Goal: Find specific page/section: Find specific page/section

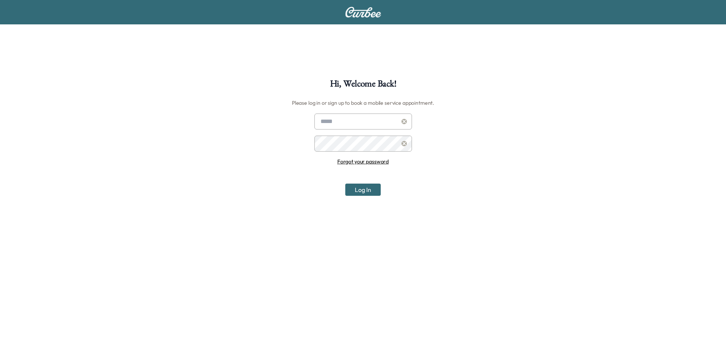
click at [348, 118] on input "text" at bounding box center [364, 122] width 98 height 16
type input "**********"
click at [345, 184] on button "Log In" at bounding box center [362, 190] width 35 height 12
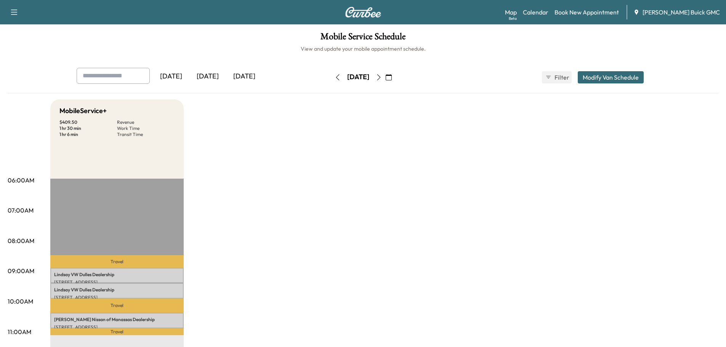
click at [5, 17] on div "Support Log Out Map Beta Calendar Book New Appointment [PERSON_NAME] Buick GMC" at bounding box center [363, 12] width 726 height 24
click at [18, 11] on icon "button" at bounding box center [14, 12] width 9 height 9
click at [23, 21] on div "Support Log Out" at bounding box center [26, 35] width 35 height 34
click at [23, 26] on link "Support" at bounding box center [27, 26] width 29 height 9
